Goal: Task Accomplishment & Management: Manage account settings

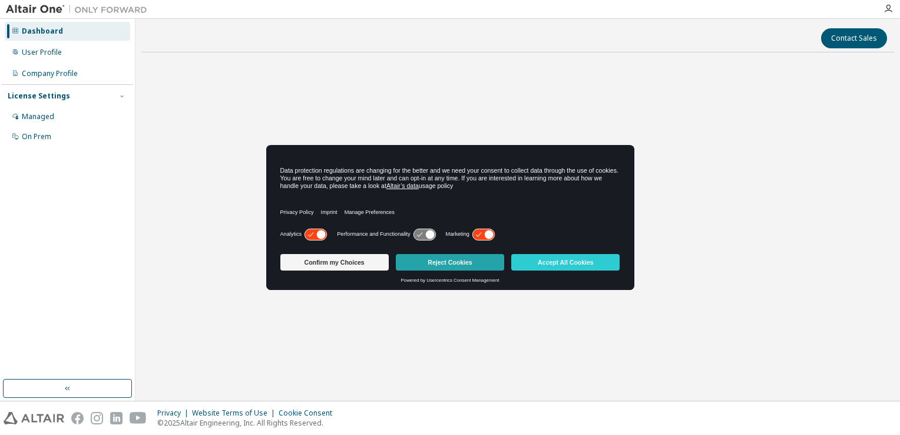
drag, startPoint x: 0, startPoint y: 0, endPoint x: 467, endPoint y: 264, distance: 536.2
click at [467, 264] on button "Reject Cookies" at bounding box center [450, 262] width 108 height 16
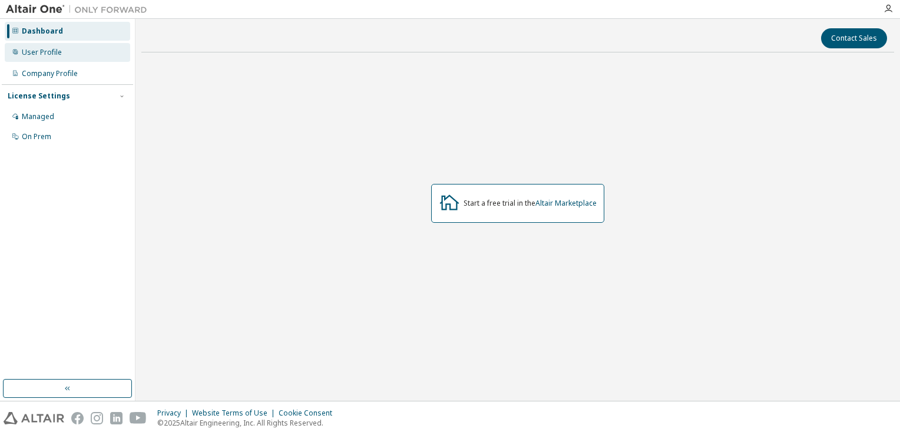
click at [75, 51] on div "User Profile" at bounding box center [68, 52] width 126 height 19
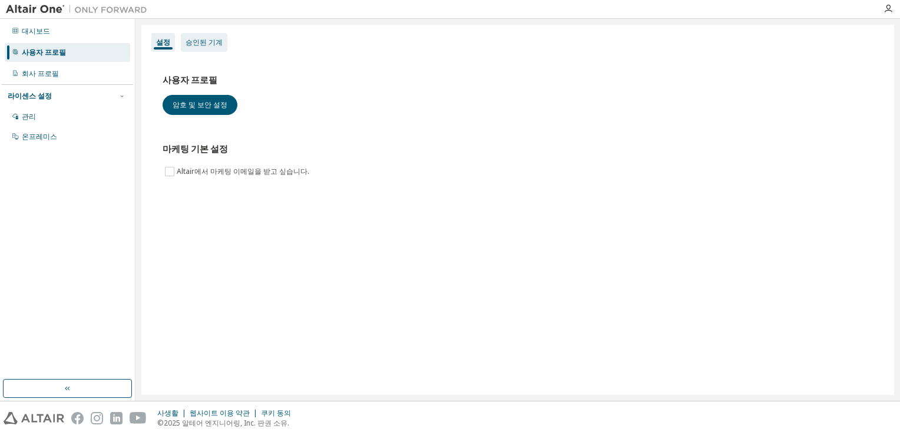
click at [210, 43] on div "승인된 기계" at bounding box center [204, 42] width 37 height 9
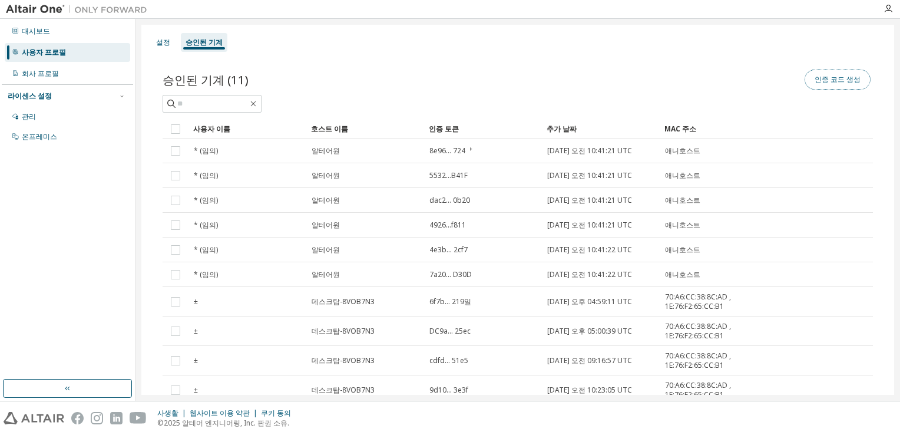
click at [839, 83] on button "인증 코드 생성" at bounding box center [838, 80] width 66 height 20
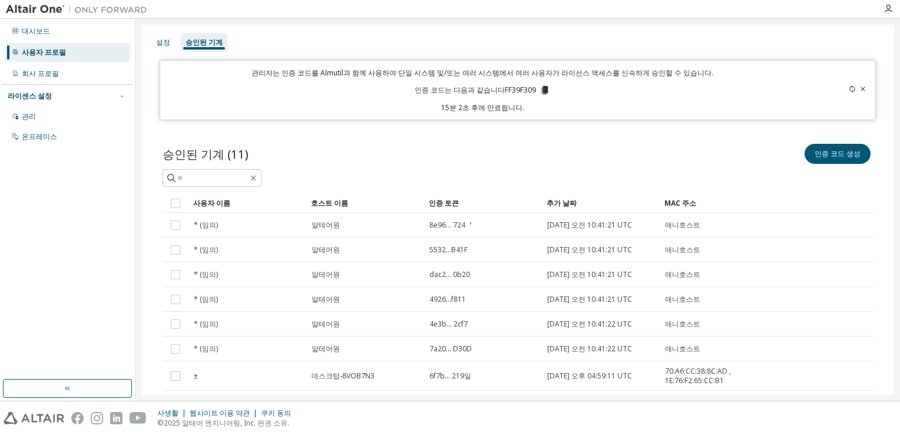
click at [844, 87] on div at bounding box center [833, 90] width 70 height 45
click at [849, 87] on icon at bounding box center [852, 88] width 7 height 7
click at [850, 87] on icon at bounding box center [852, 88] width 5 height 7
drag, startPoint x: 526, startPoint y: 88, endPoint x: 517, endPoint y: 88, distance: 8.3
click at [517, 88] on font "인증 코드는 다음과 같습니다FF39F309" at bounding box center [475, 90] width 121 height 11
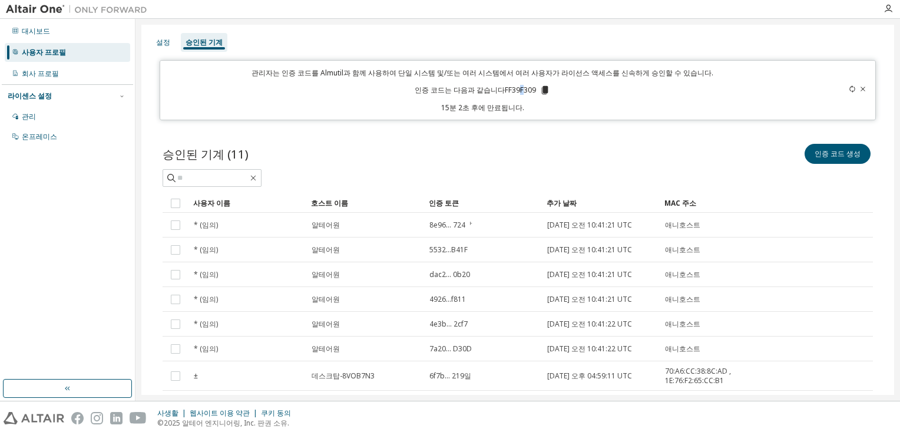
click at [517, 88] on font "인증 코드는 다음과 같습니다FF39F309" at bounding box center [475, 90] width 121 height 11
drag, startPoint x: 517, startPoint y: 88, endPoint x: 507, endPoint y: 87, distance: 10.2
click at [507, 87] on font "인증 코드는 다음과 같습니다FF39F309" at bounding box center [475, 90] width 121 height 11
drag, startPoint x: 500, startPoint y: 87, endPoint x: 533, endPoint y: 87, distance: 33.0
click at [533, 87] on p "인증 코드는 다음과 같습니다FF39F309" at bounding box center [483, 90] width 136 height 11
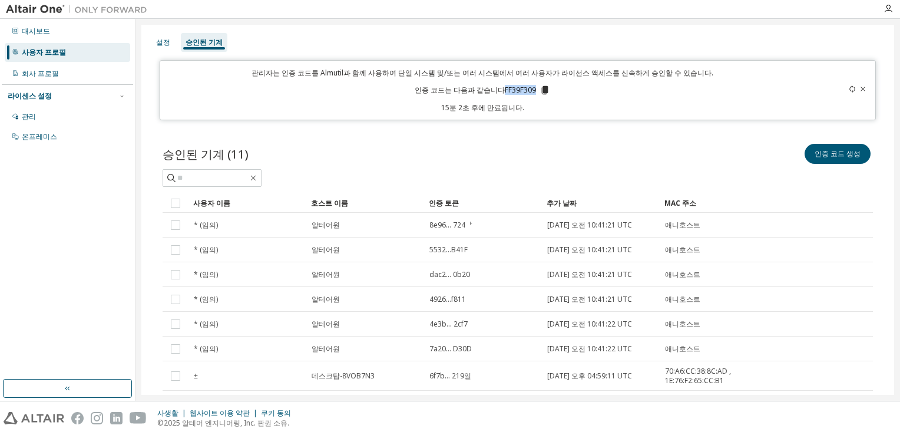
copy font "FF39F309"
click at [534, 110] on p "15분 2초 후에 만료됩니다." at bounding box center [482, 108] width 631 height 10
